Goal: Navigation & Orientation: Understand site structure

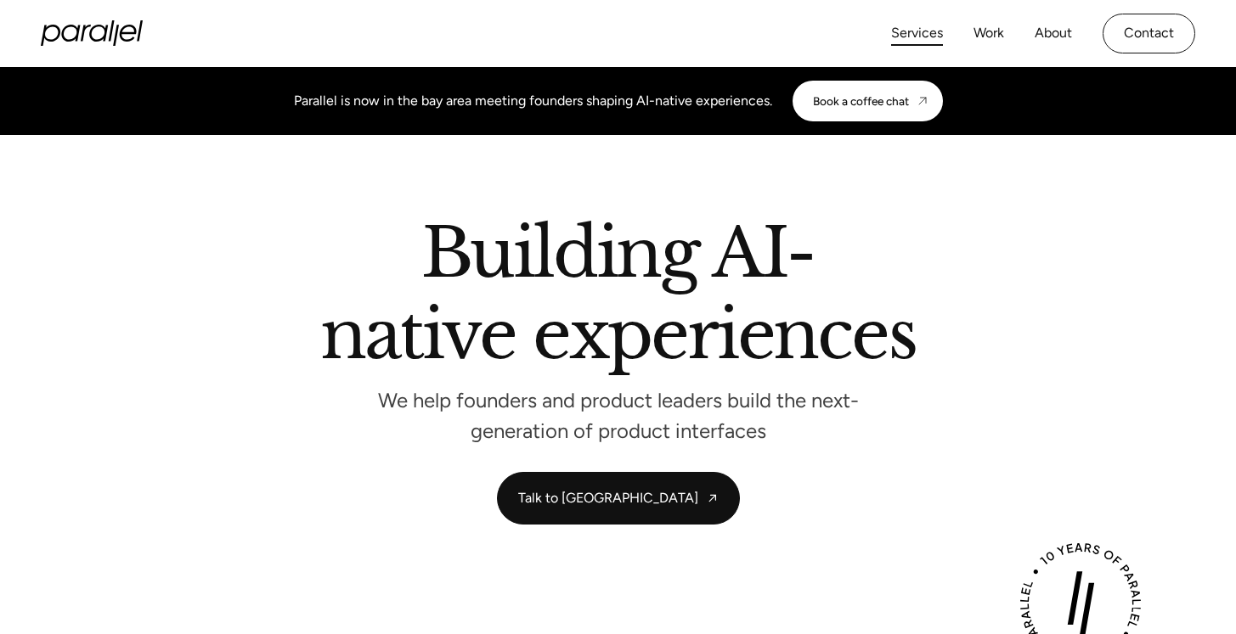
click at [911, 37] on link "Services" at bounding box center [917, 33] width 52 height 25
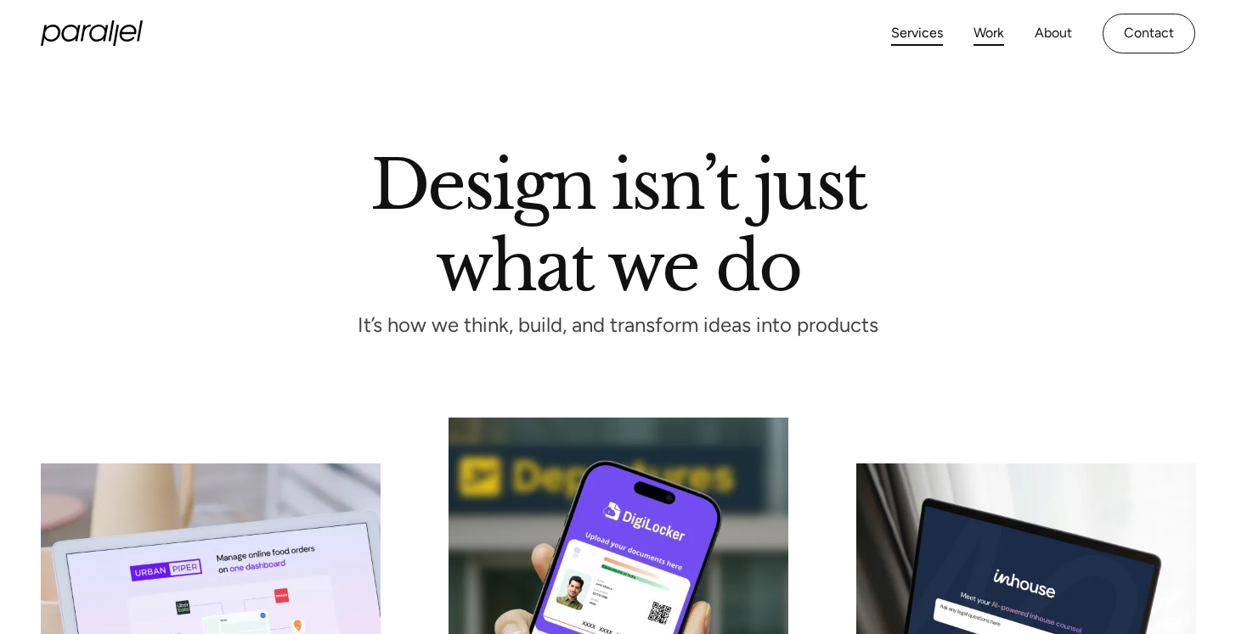
click at [994, 31] on link "Work" at bounding box center [988, 33] width 31 height 25
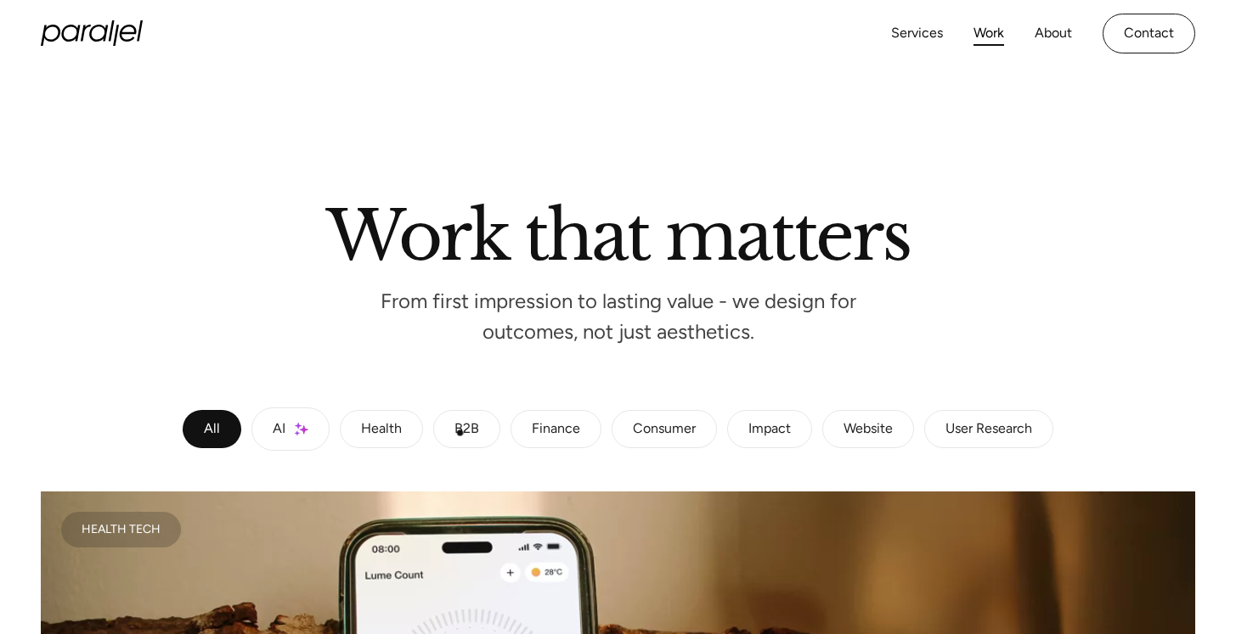
click at [460, 432] on div "B2B" at bounding box center [466, 430] width 25 height 10
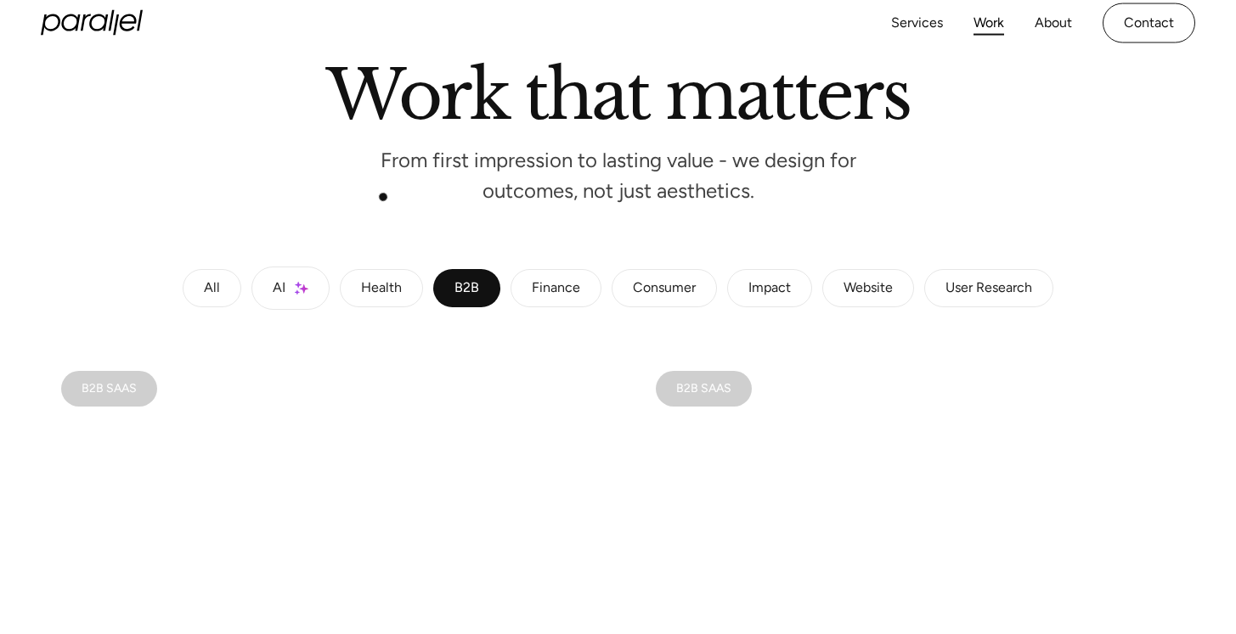
scroll to position [54, 0]
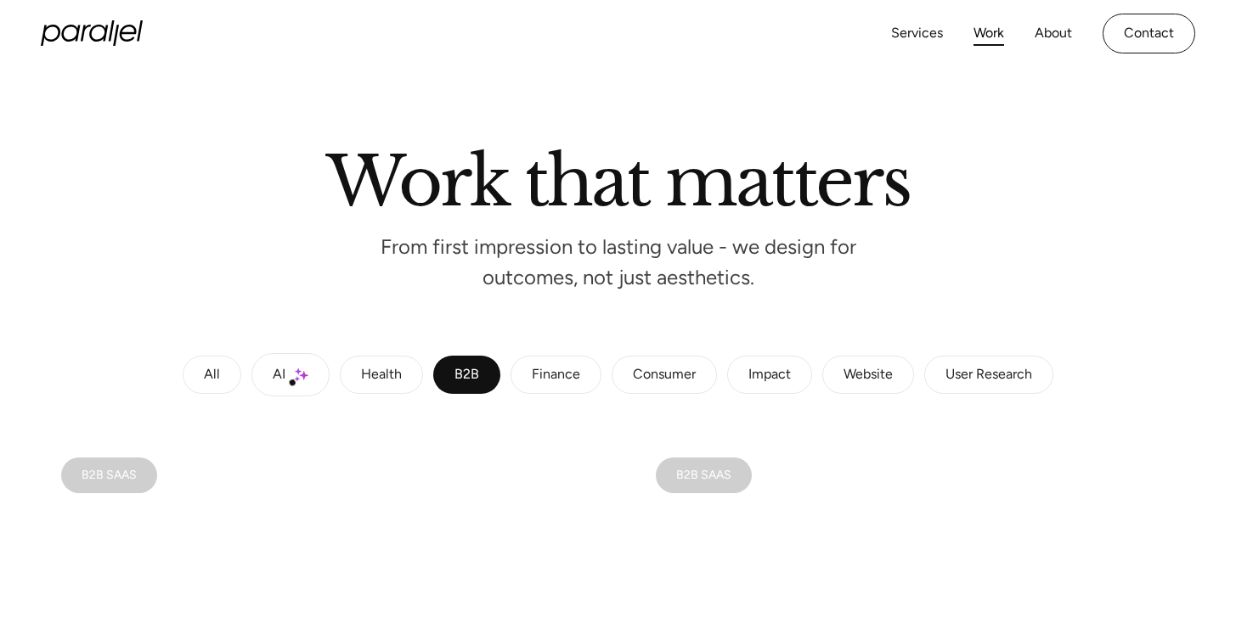
click at [287, 381] on link "AI" at bounding box center [290, 374] width 78 height 43
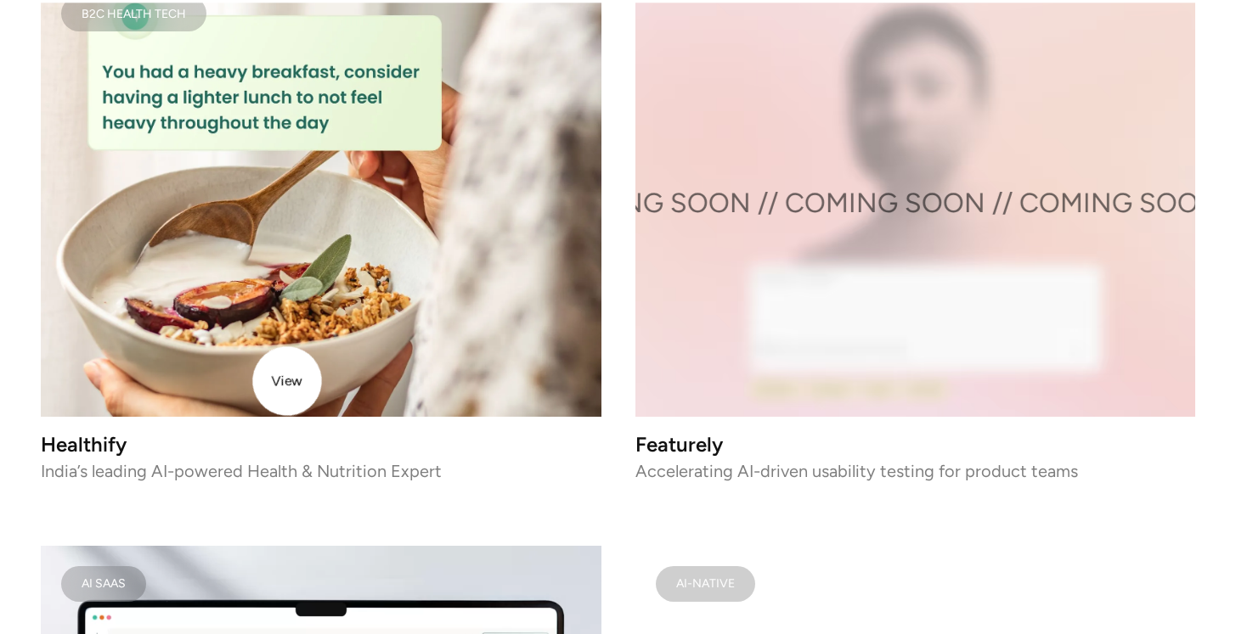
scroll to position [1797, 0]
